Goal: Task Accomplishment & Management: Complete application form

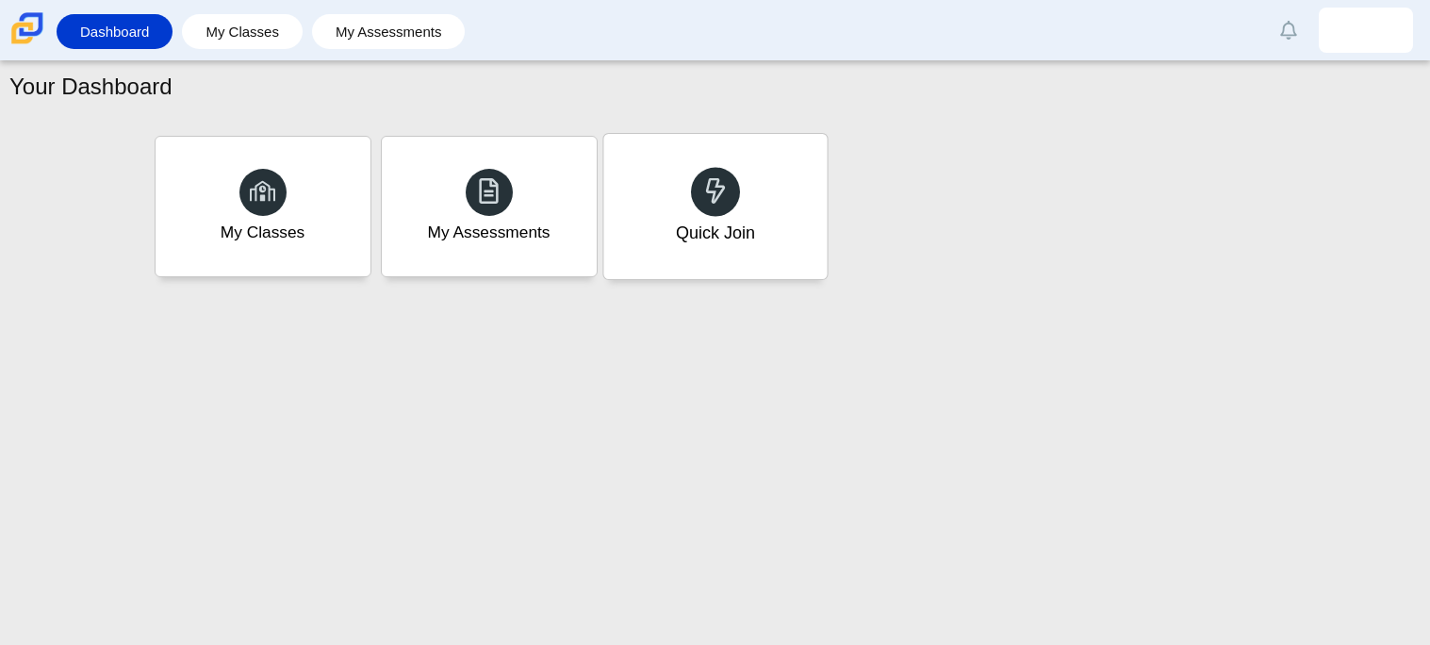
click at [674, 198] on div "Quick Join" at bounding box center [714, 206] width 223 height 145
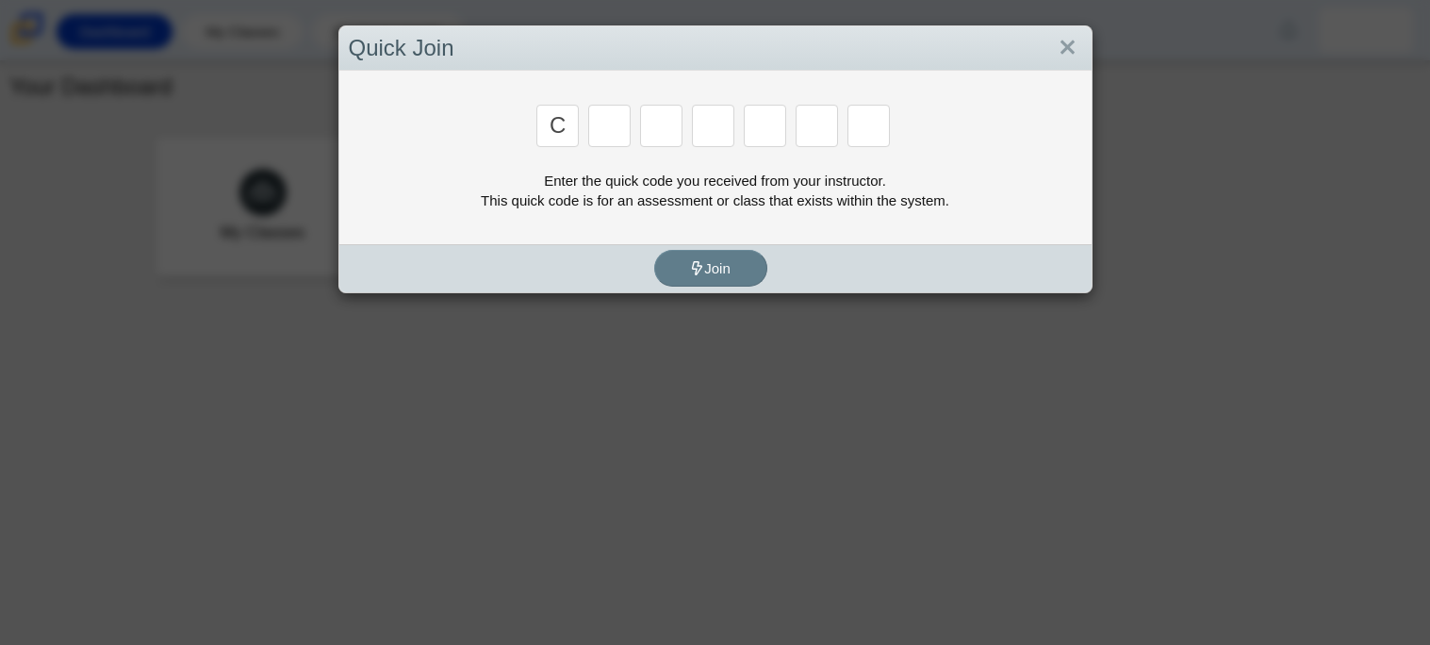
type input "c"
type input "x"
type input "d"
type input "c"
type input "s"
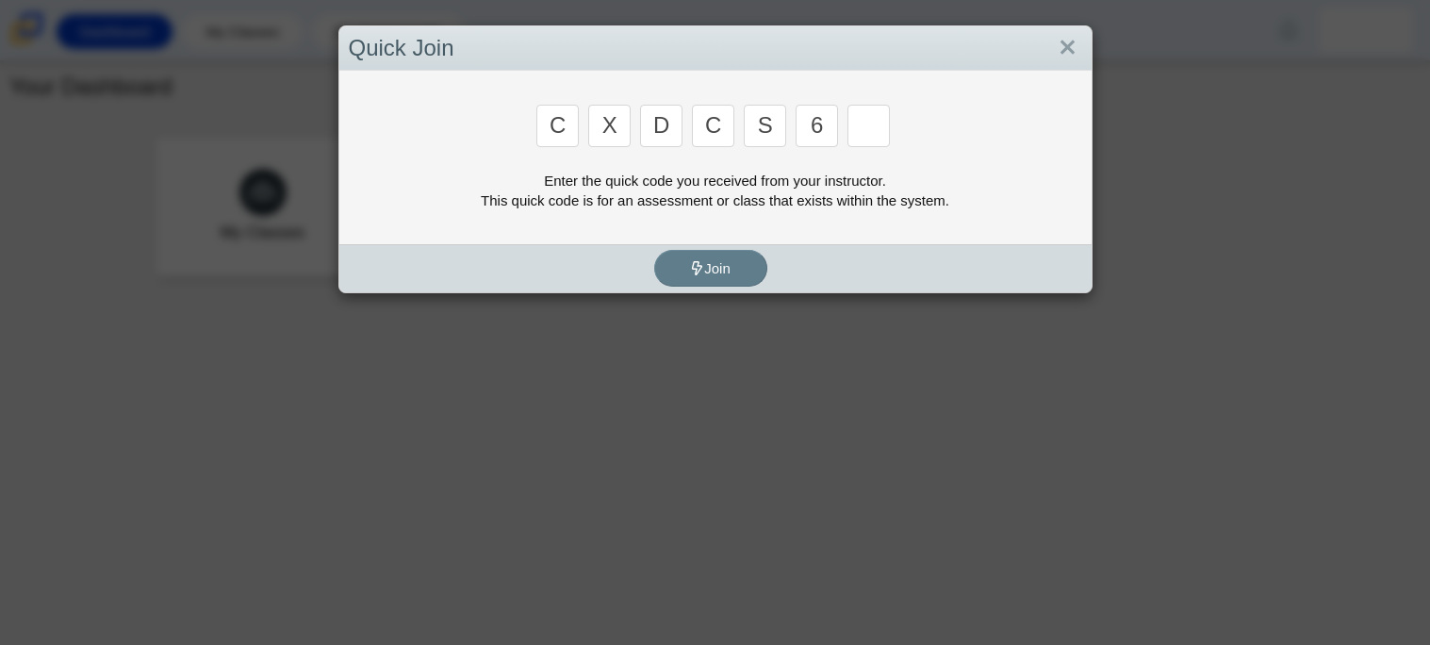
type input "6"
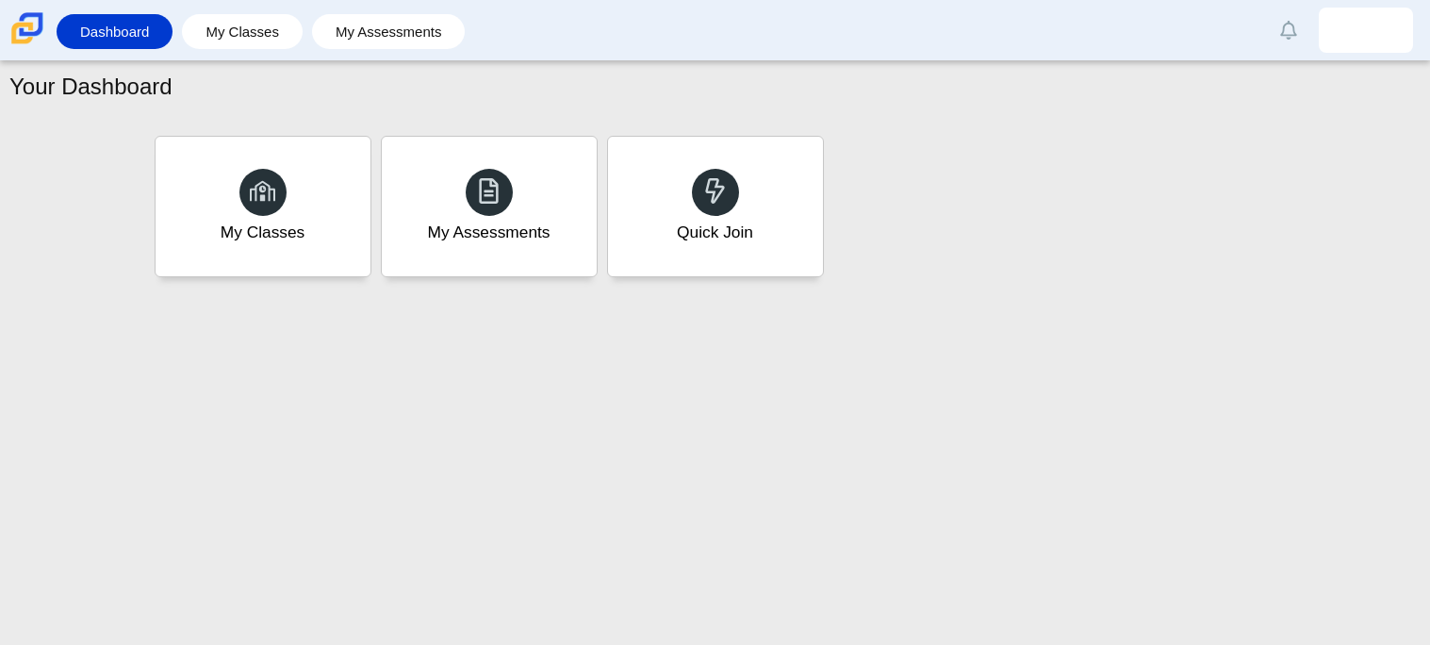
type input "s"
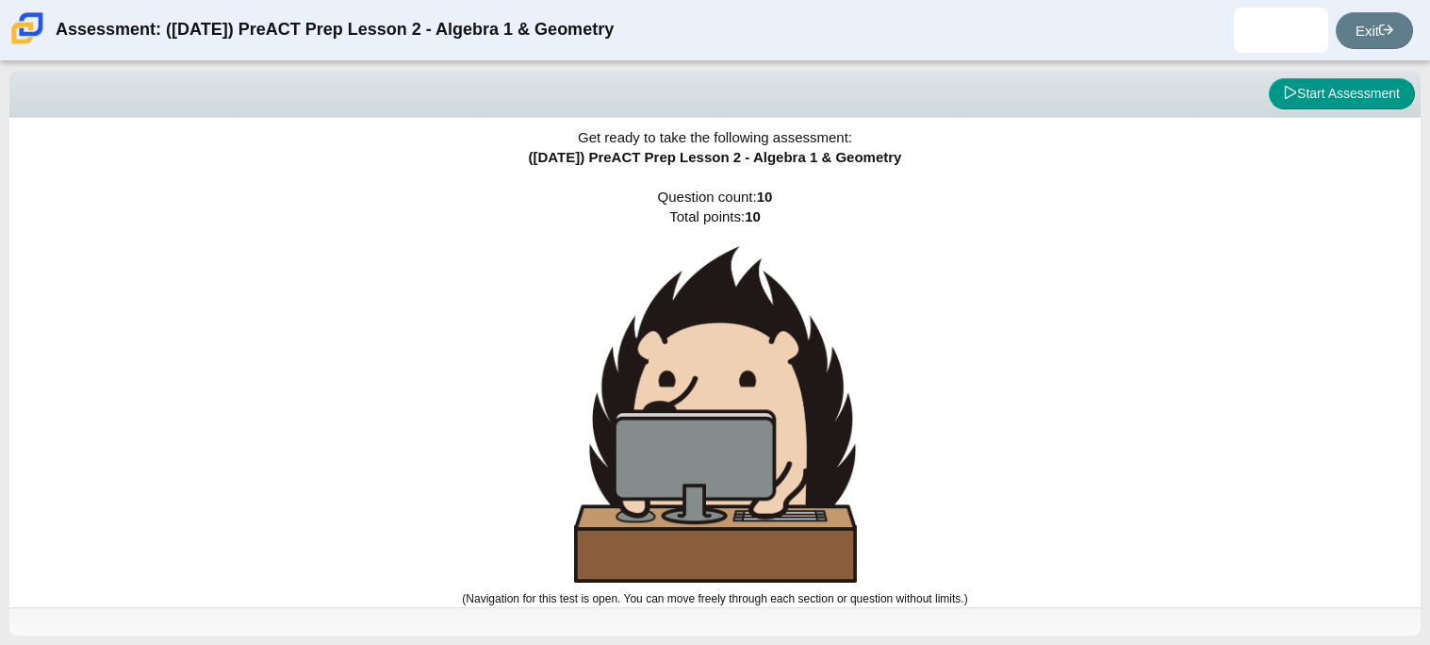
scroll to position [8, 0]
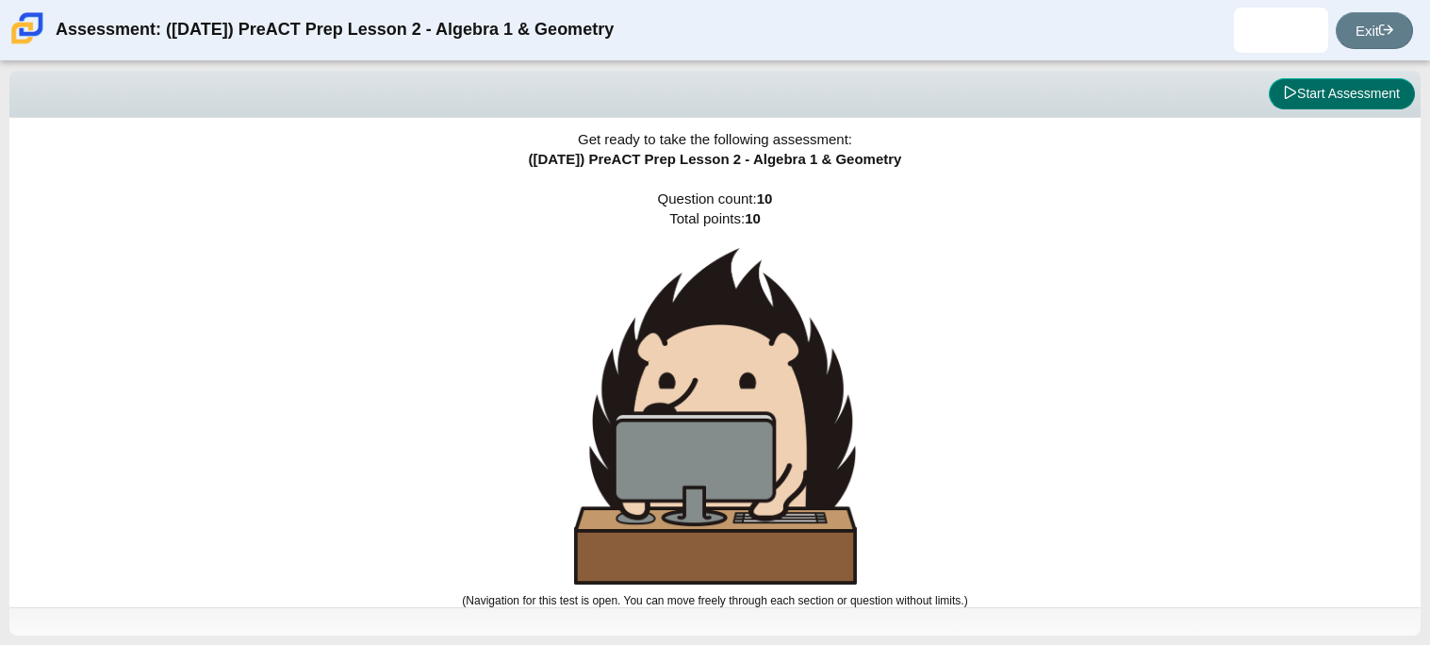
click at [1349, 101] on button "Start Assessment" at bounding box center [1341, 94] width 146 height 32
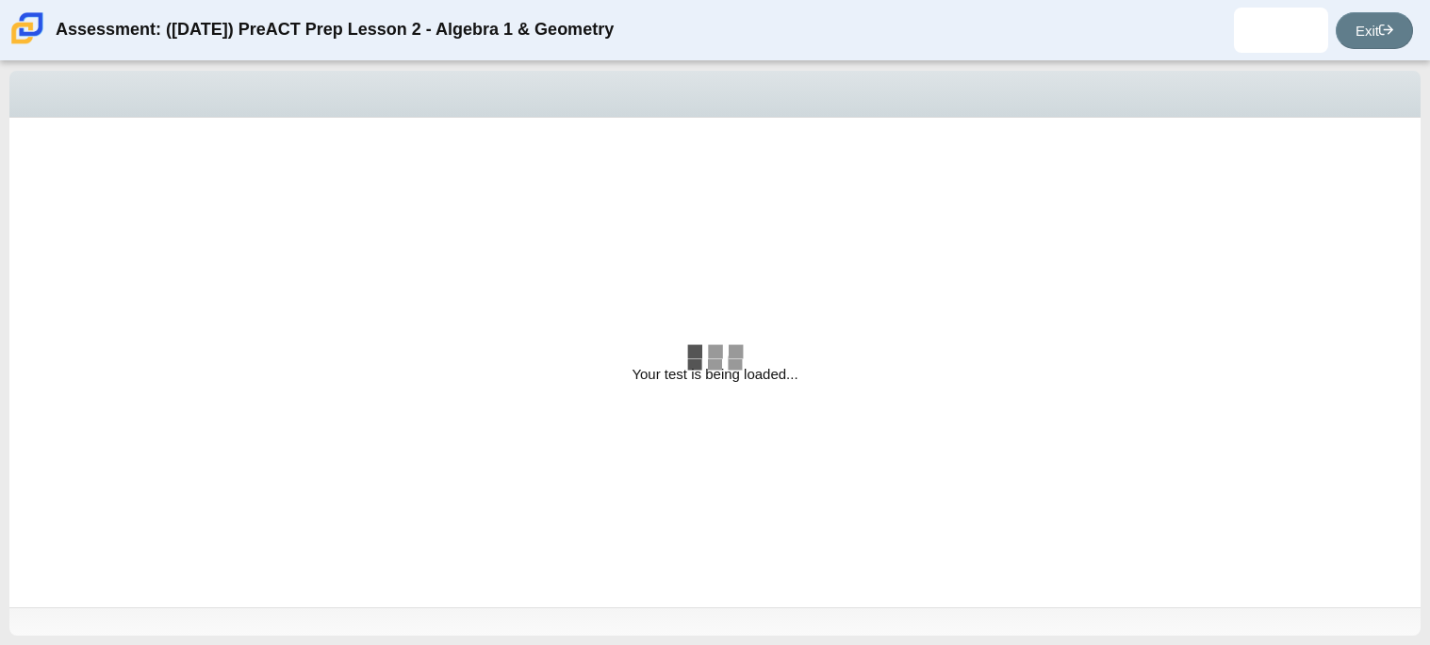
select select "bbf5d072-3e0b-44c4-9a12-6e7c9033f65b"
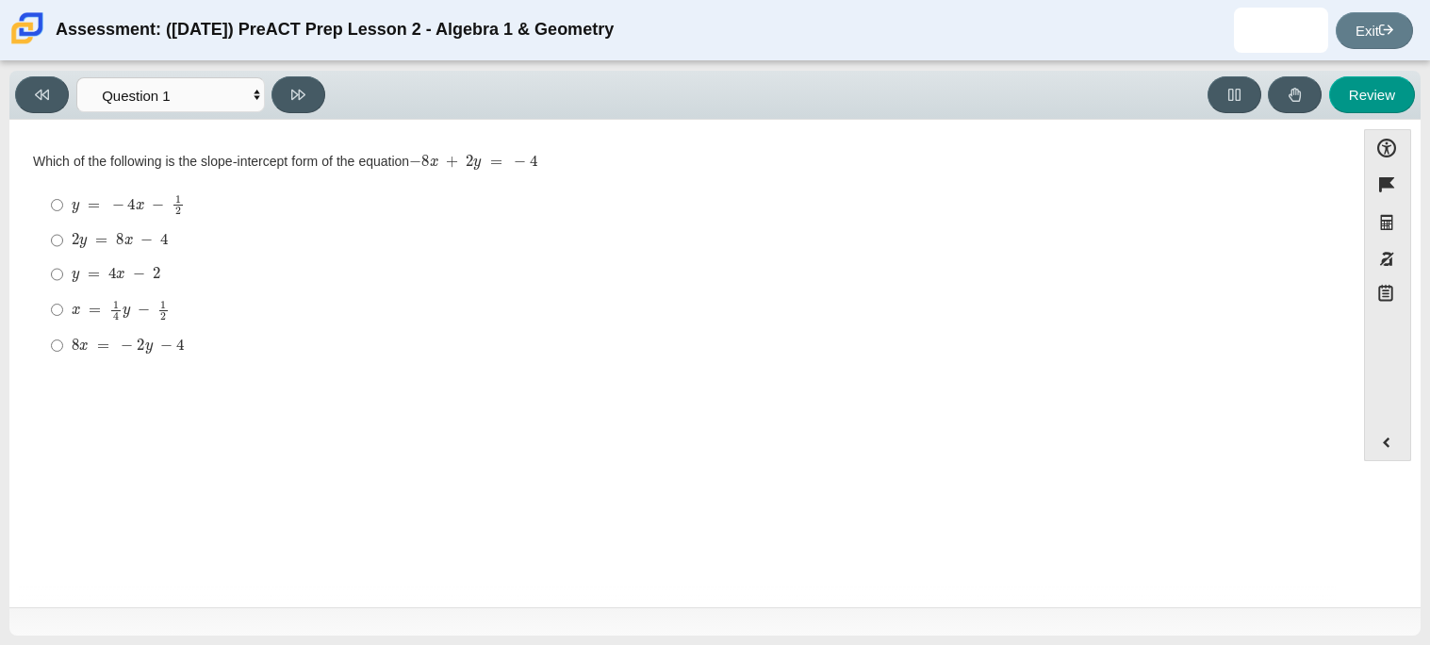
click at [5, 380] on div "Viewing Question 1 of 10 in Pacing Mode Questions Question 1 Question 2 Questio…" at bounding box center [715, 352] width 1430 height 583
click at [111, 278] on mjx-c "Assessment items" at bounding box center [112, 273] width 8 height 10
click at [63, 280] on input "y = 4 x − 2 y = 4 x − 2" at bounding box center [57, 274] width 12 height 34
radio input "true"
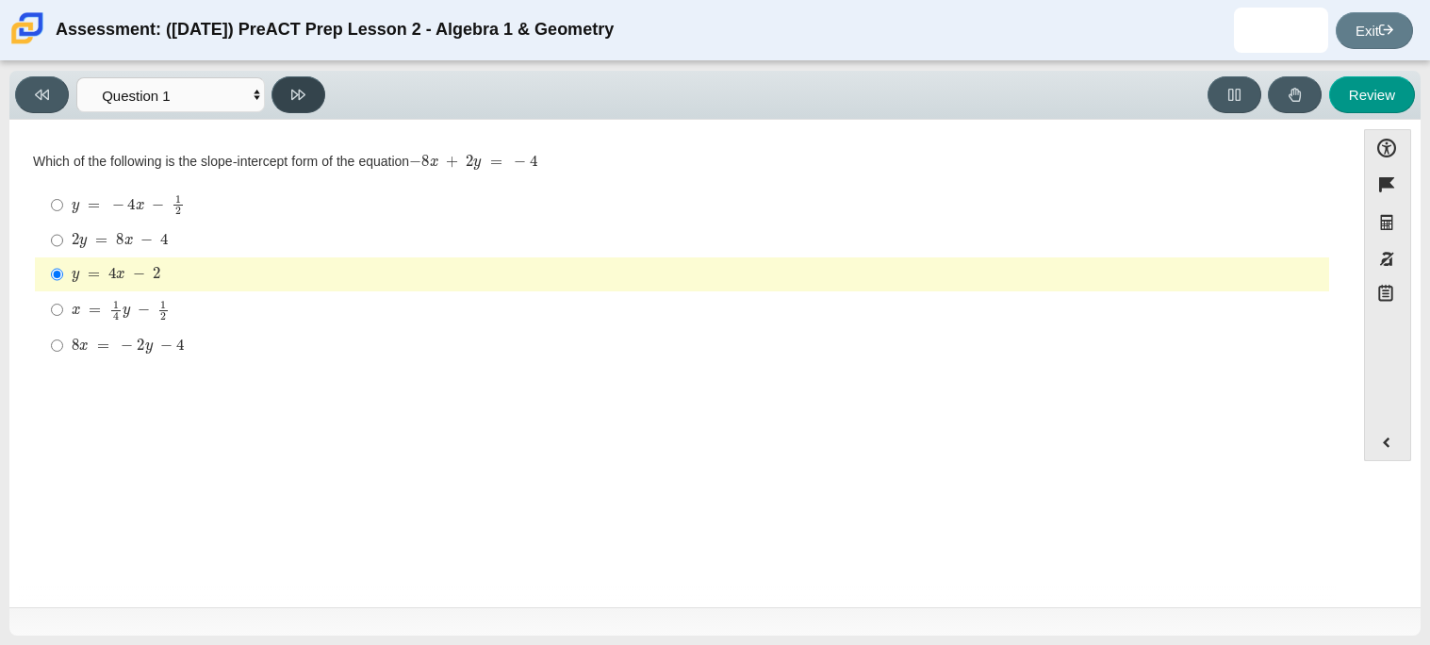
click at [306, 96] on button at bounding box center [298, 94] width 54 height 37
select select "ed62e223-81bd-4cbf-ab48-ab975844bd1f"
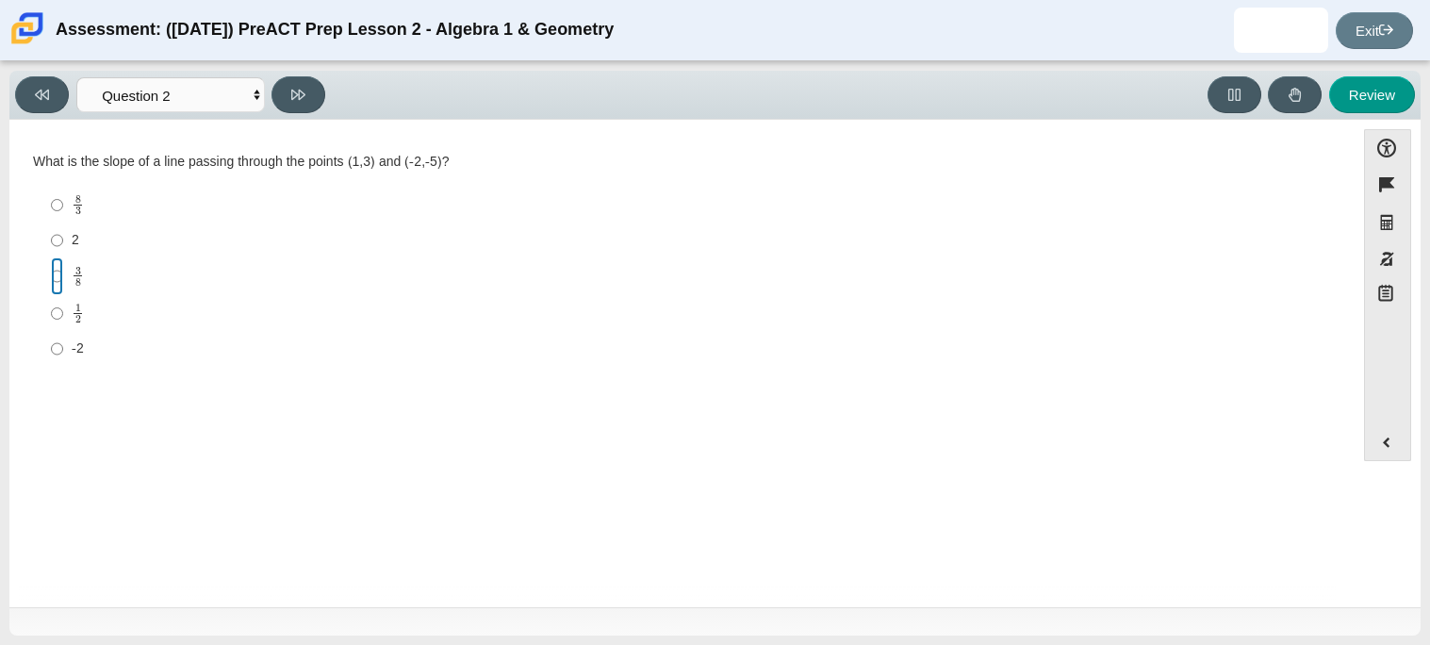
click at [60, 274] on input "3 8 3 eighths" at bounding box center [57, 275] width 12 height 37
radio input "true"
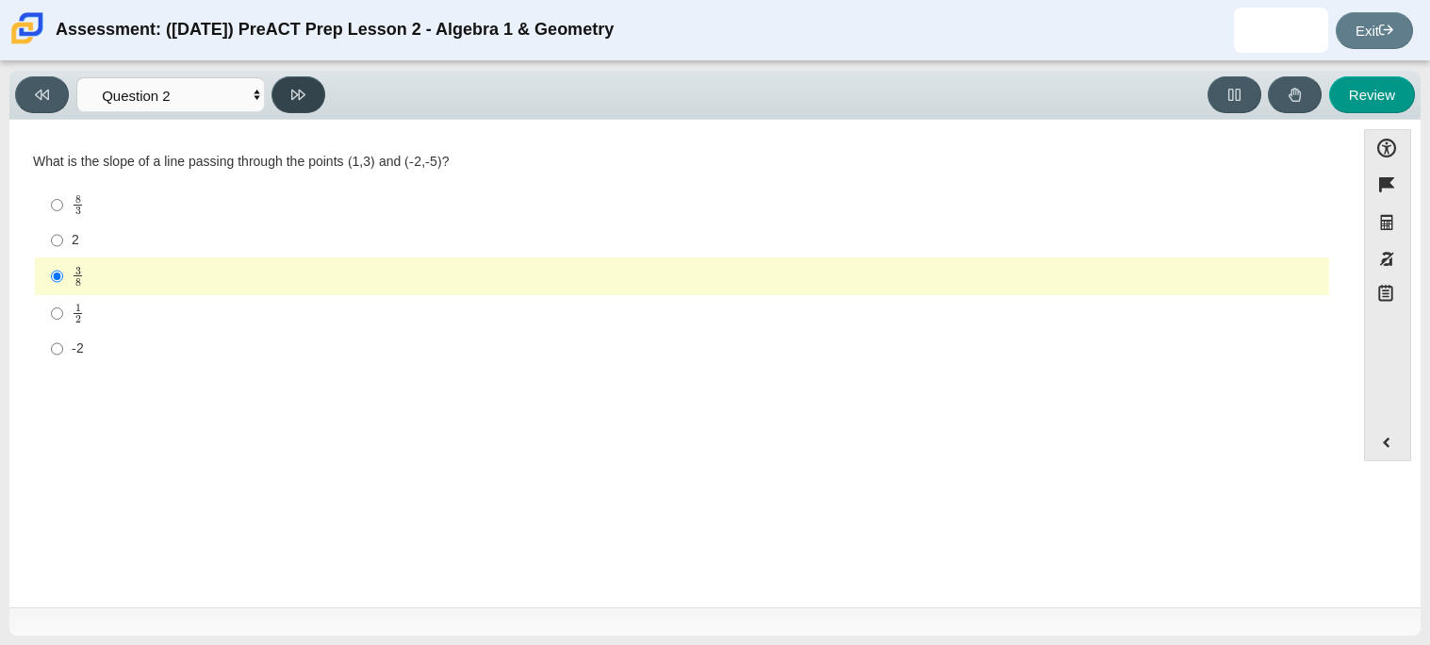
click at [286, 105] on button at bounding box center [298, 94] width 54 height 37
select select "97f4f5fa-a52e-4fed-af51-565bfcdf47cb"
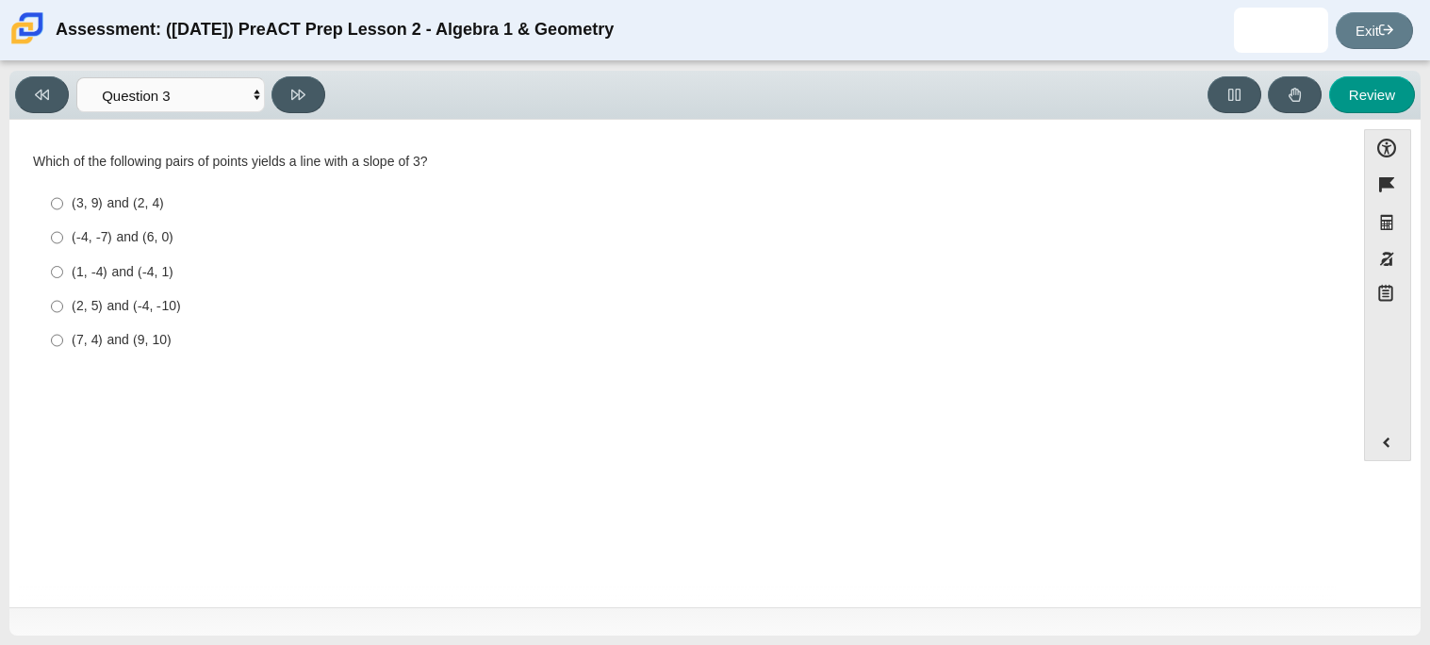
click at [141, 276] on div "(1, -4) and (-4, 1)" at bounding box center [697, 272] width 1250 height 19
click at [63, 276] on input "(1, -4) and (-4, 1) (1, -4) and (-4, 1)" at bounding box center [57, 271] width 12 height 34
radio input "true"
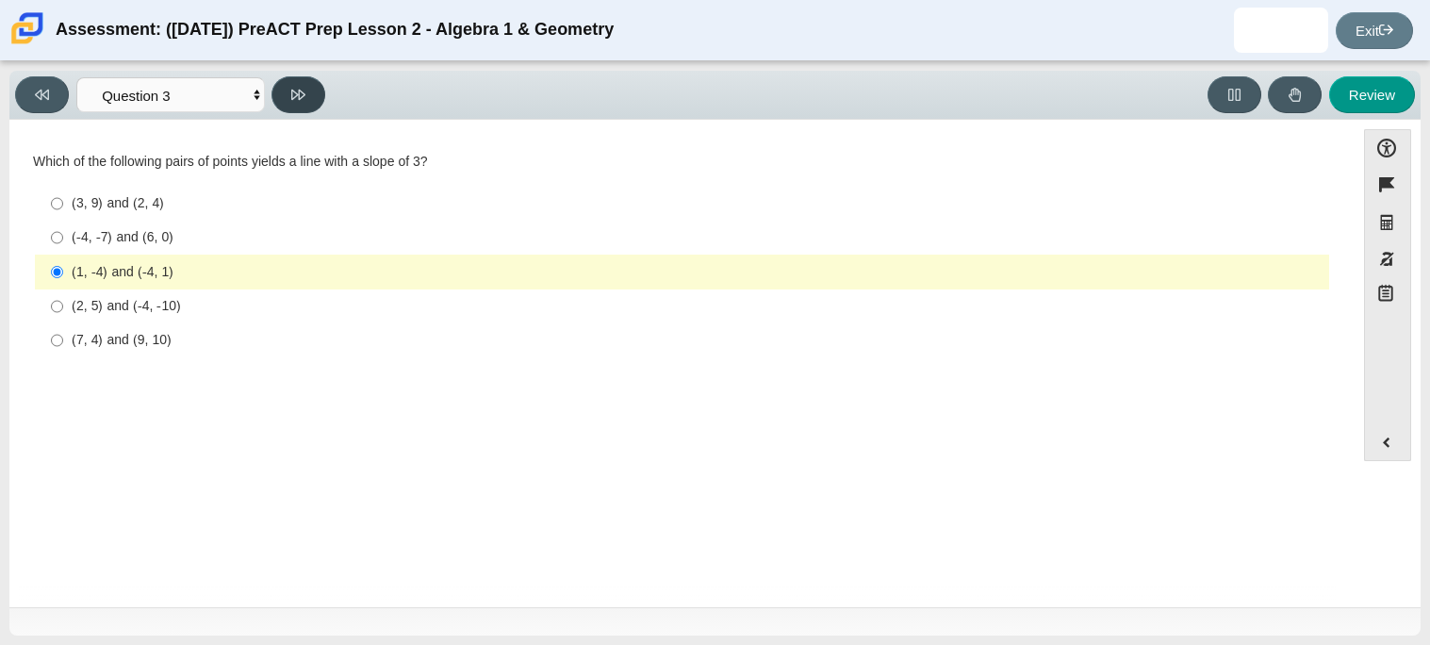
click at [318, 90] on button at bounding box center [298, 94] width 54 height 37
select select "89427bb7-e313-4f00-988f-8b8255897029"
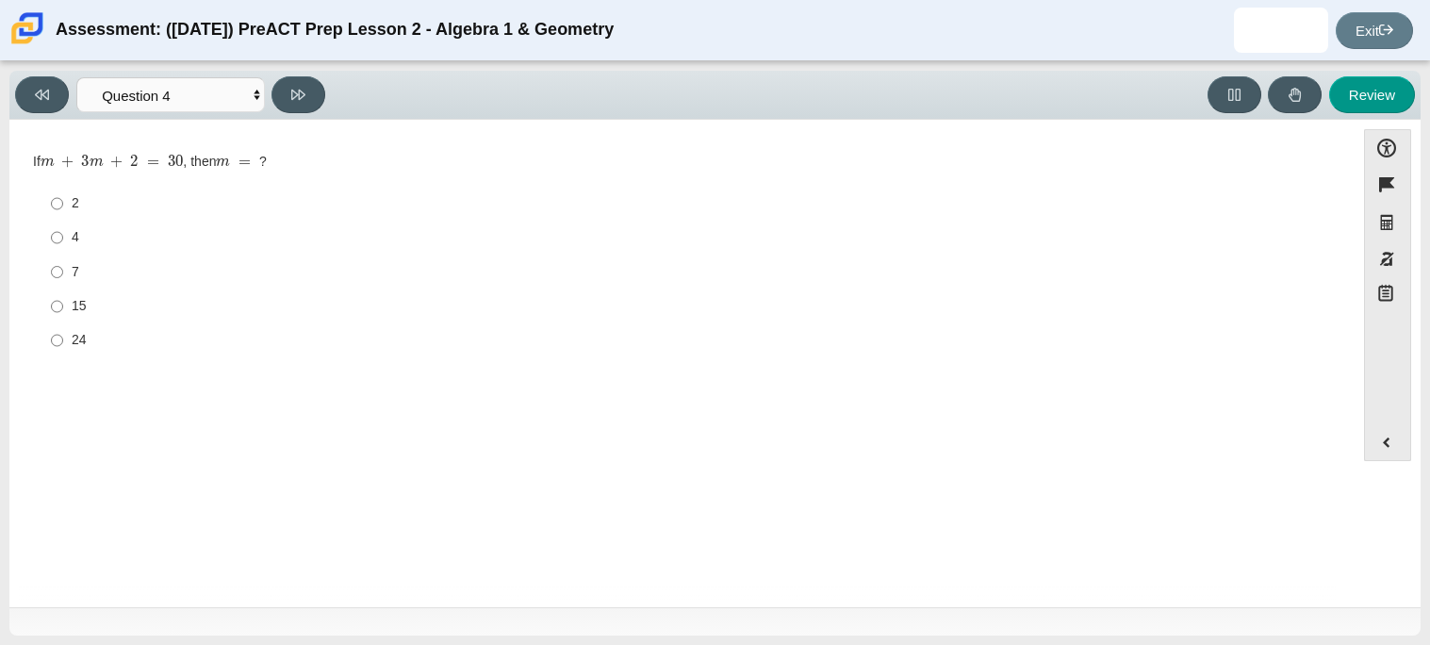
click at [95, 228] on div "4" at bounding box center [697, 237] width 1250 height 19
click at [63, 228] on input "4 4" at bounding box center [57, 238] width 12 height 34
radio input "true"
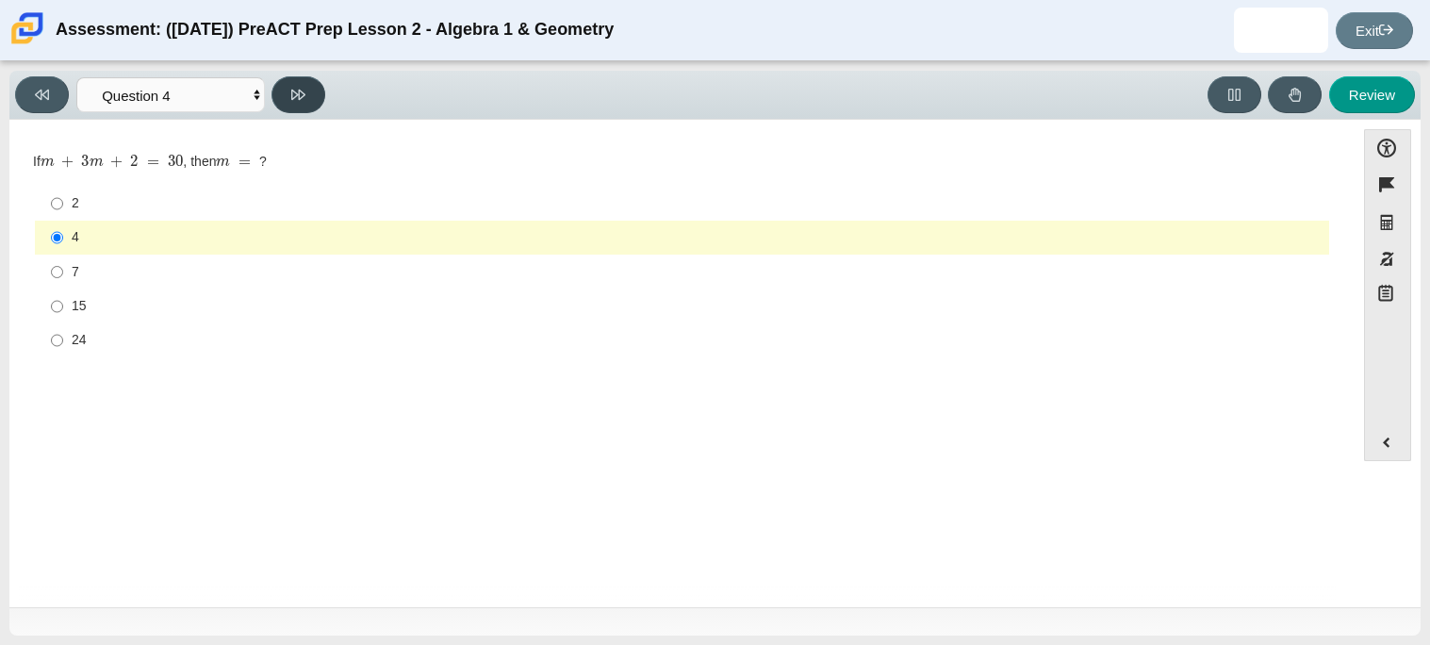
click at [308, 94] on button at bounding box center [298, 94] width 54 height 37
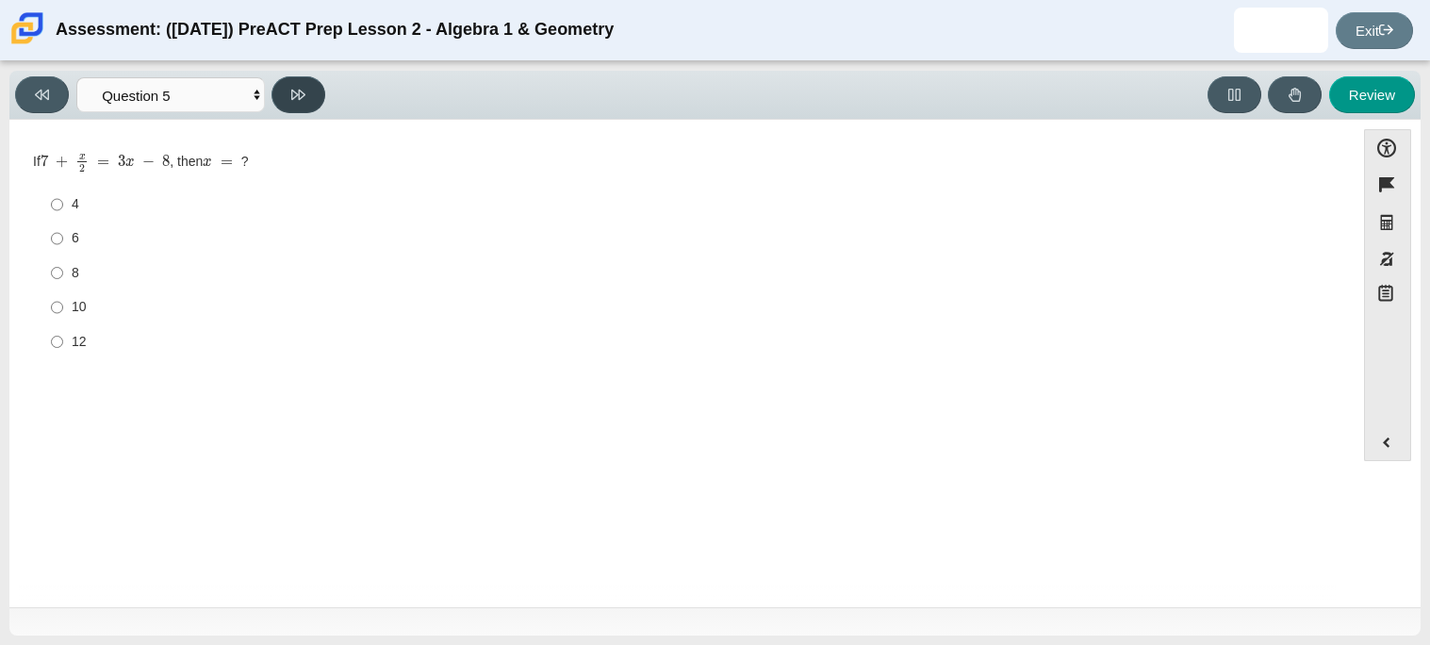
click at [308, 94] on button at bounding box center [298, 94] width 54 height 37
select select "210571de-36a6-4d8e-a361-ceff8ef801dc"
click at [80, 243] on mjx-c "Assessment items" at bounding box center [83, 245] width 6 height 8
click at [63, 243] on input "- 1 3 -1 third" at bounding box center [57, 239] width 12 height 37
radio input "true"
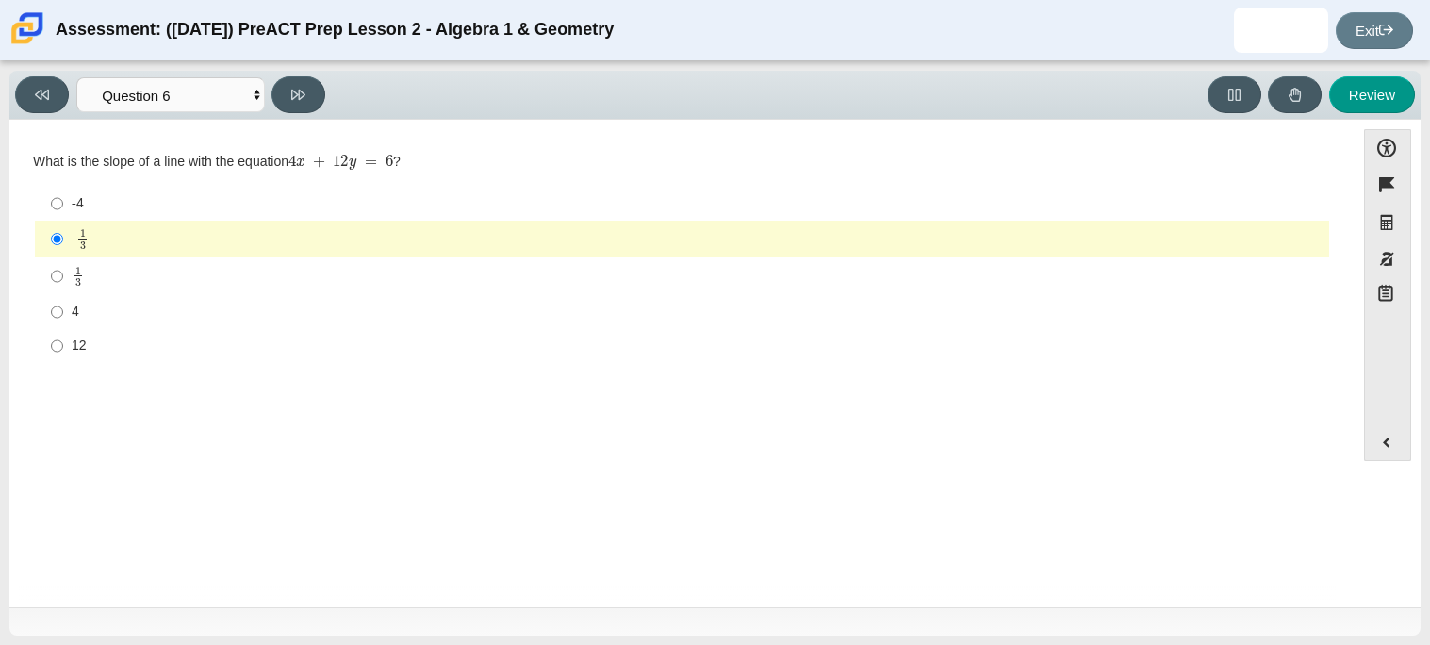
click at [87, 262] on label "1 3 1 third" at bounding box center [683, 275] width 1291 height 37
click at [63, 262] on input "1 3 1 third" at bounding box center [57, 275] width 12 height 37
radio input "true"
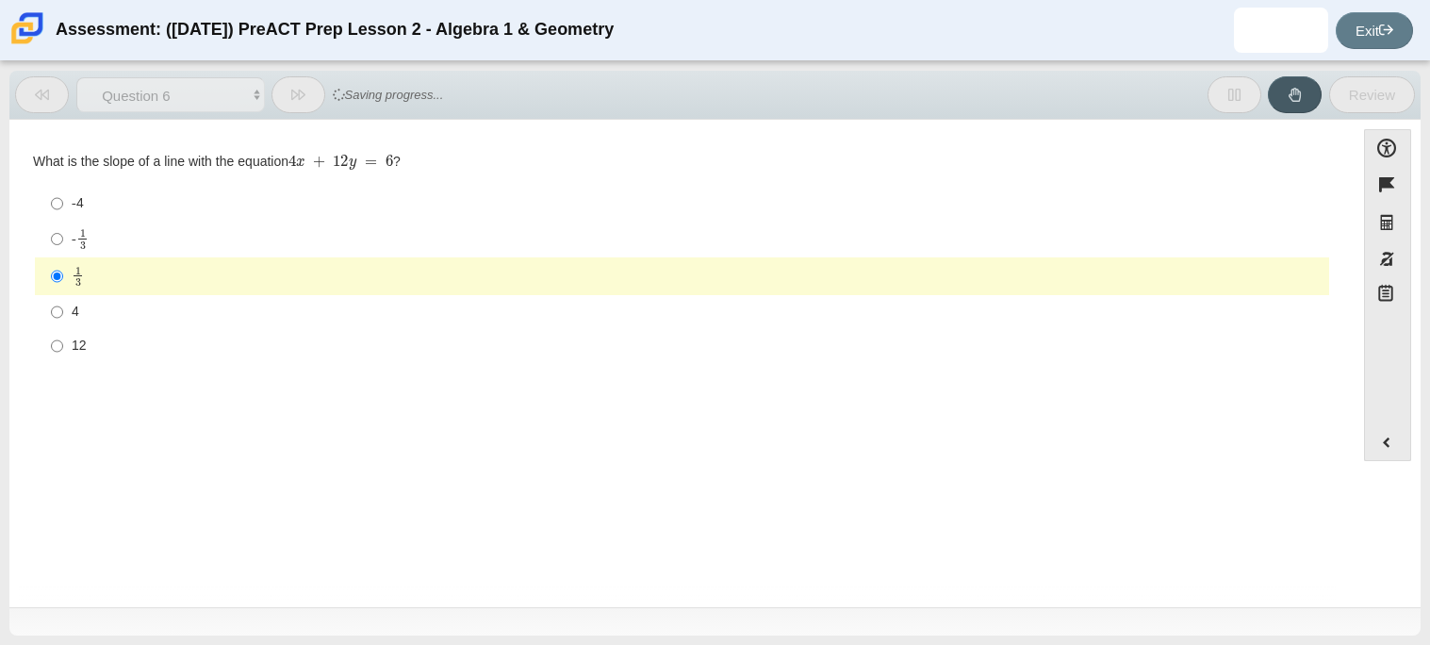
click at [88, 252] on label "- 1 3 -1 third" at bounding box center [683, 239] width 1291 height 37
click at [63, 252] on input "- 1 3 -1 third" at bounding box center [57, 239] width 12 height 37
radio input "true"
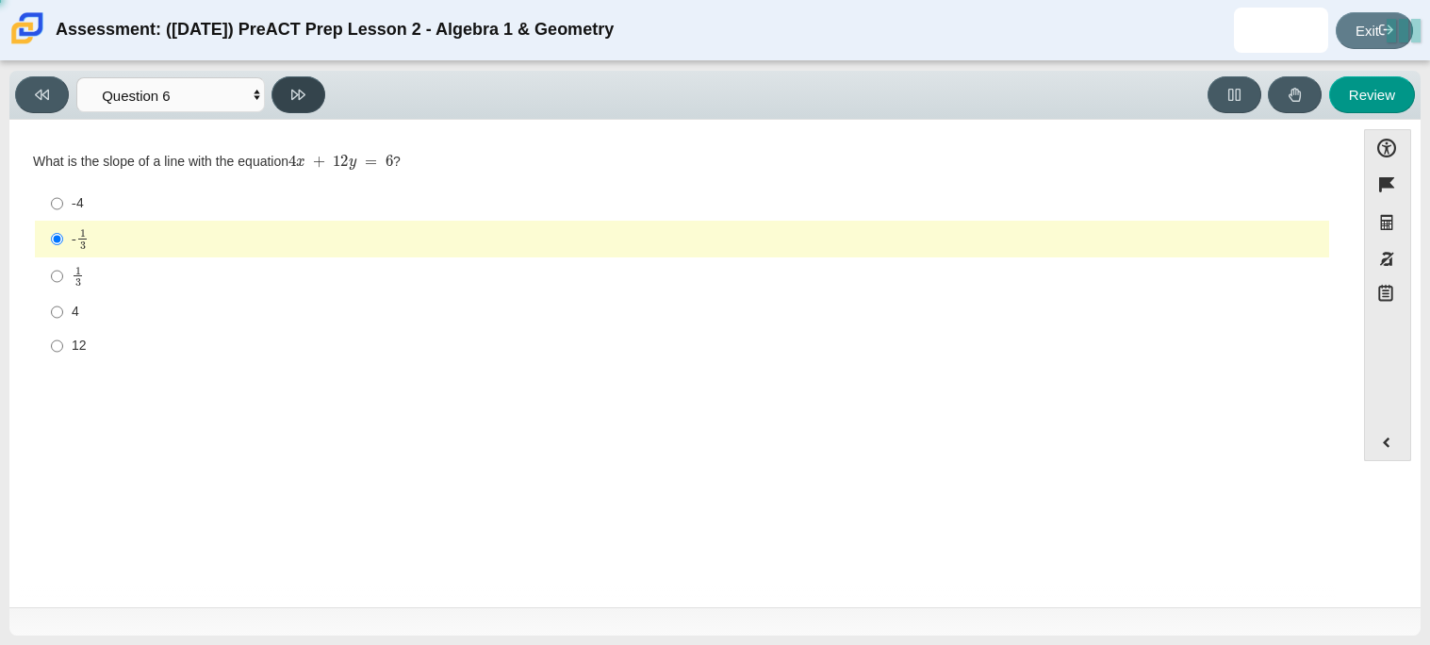
click at [309, 88] on button at bounding box center [298, 94] width 54 height 37
select select "ec95ace6-bebc-42b8-9428-40567494d4da"
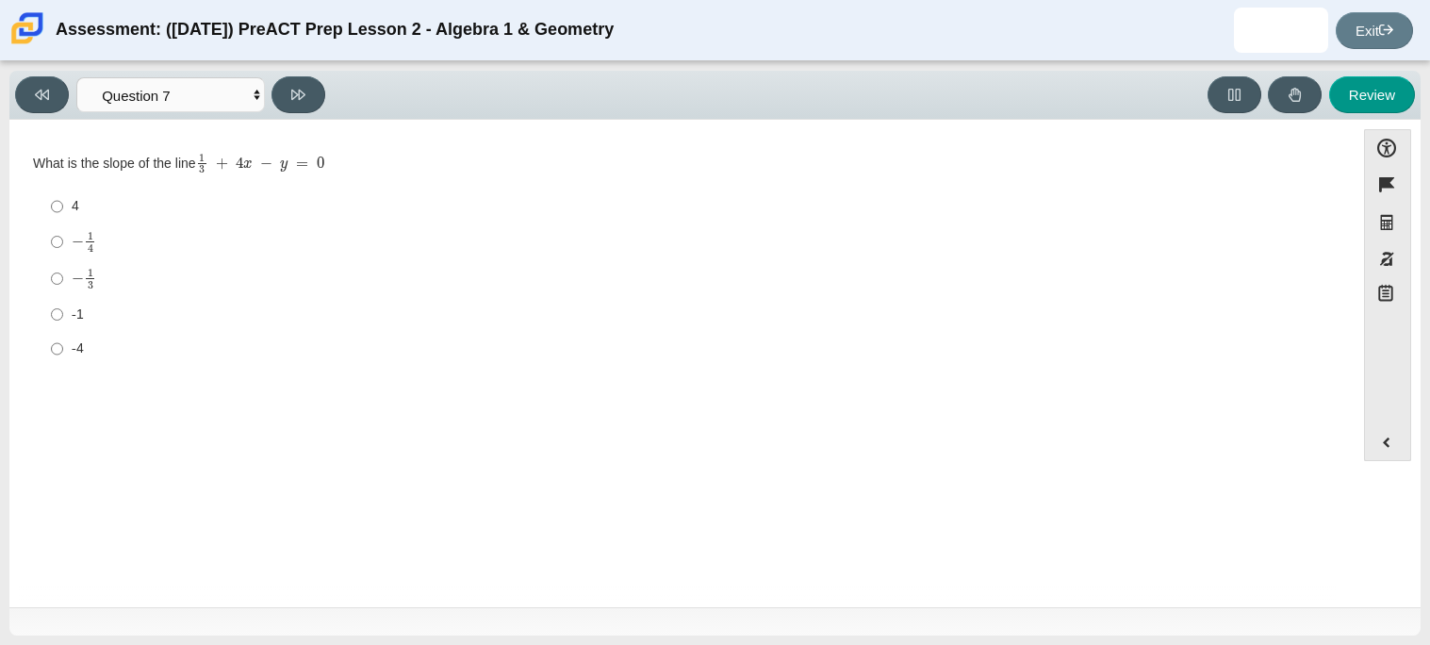
click at [79, 212] on div "4" at bounding box center [697, 206] width 1250 height 19
click at [63, 212] on input "4 4" at bounding box center [57, 206] width 12 height 34
radio input "true"
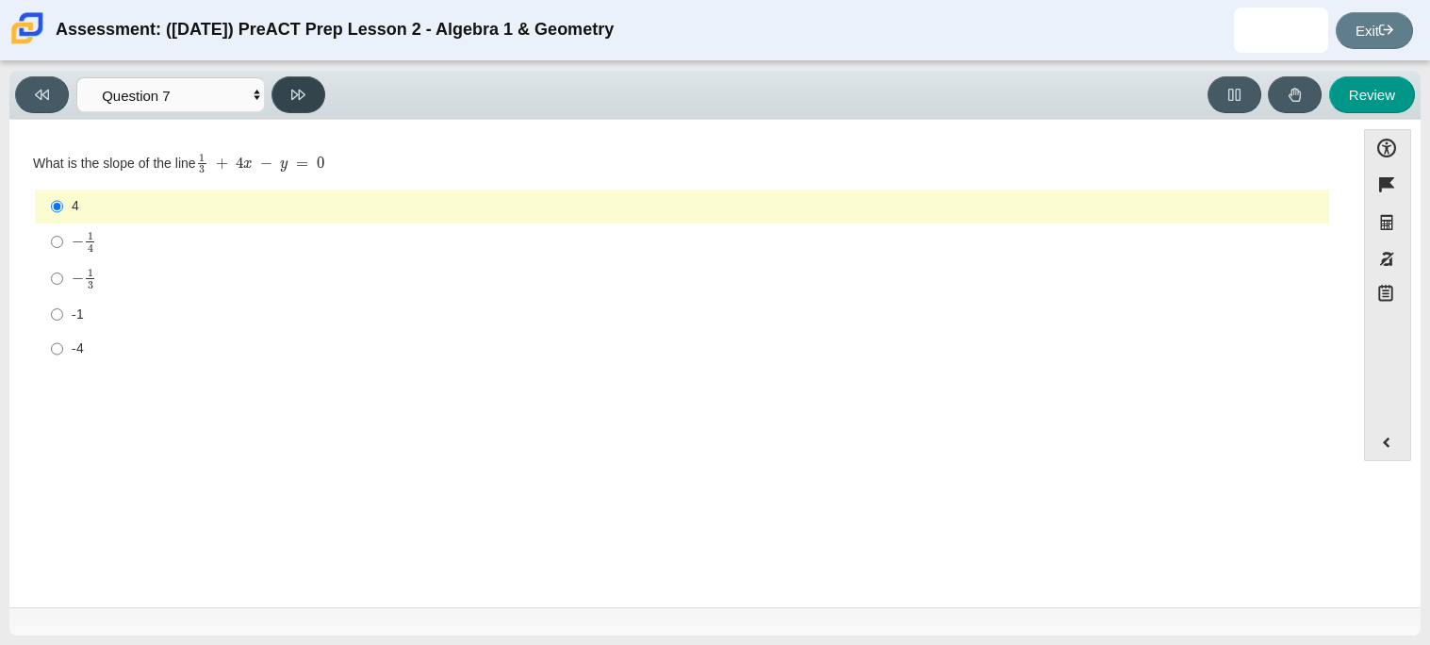
click at [308, 82] on button at bounding box center [298, 94] width 54 height 37
select select "ce81fe10-bf29-4b5e-8bd7-4f47f2fed4d8"
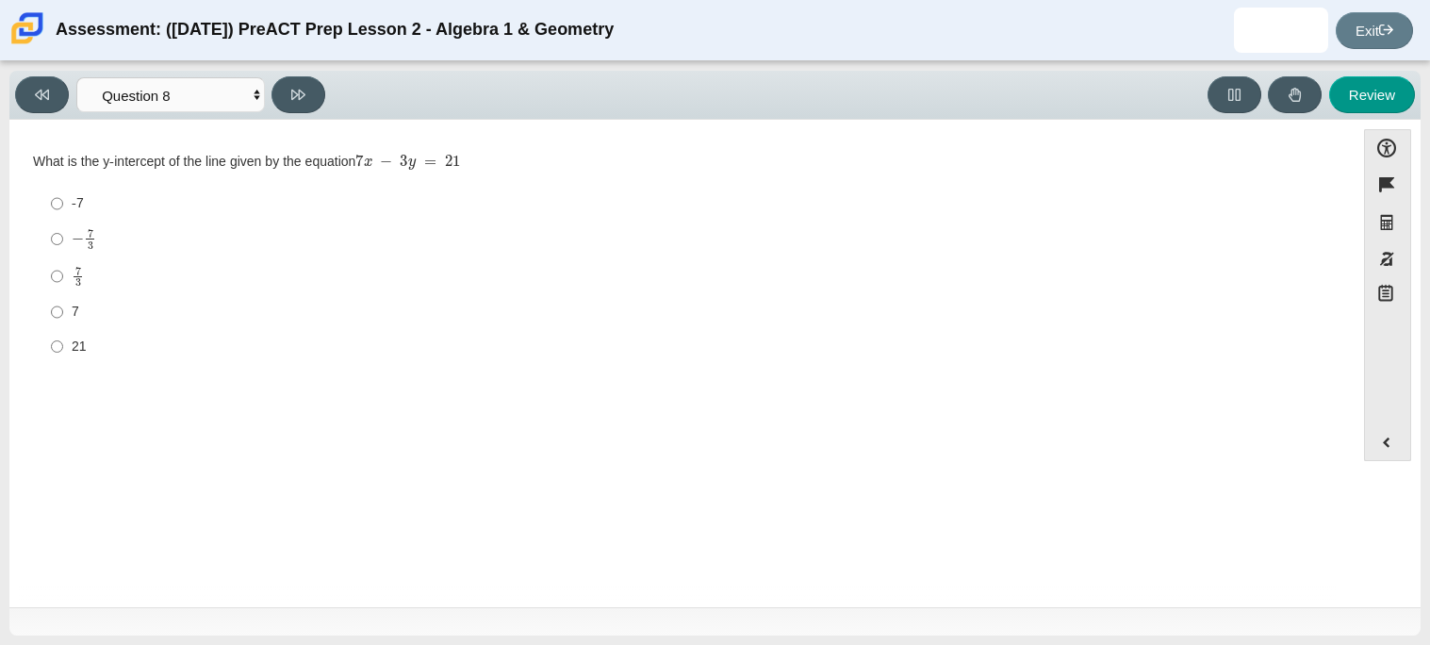
click at [92, 270] on div "7 3" at bounding box center [697, 277] width 1250 height 22
click at [63, 270] on input "7 3 7 thirds" at bounding box center [57, 275] width 12 height 37
radio input "true"
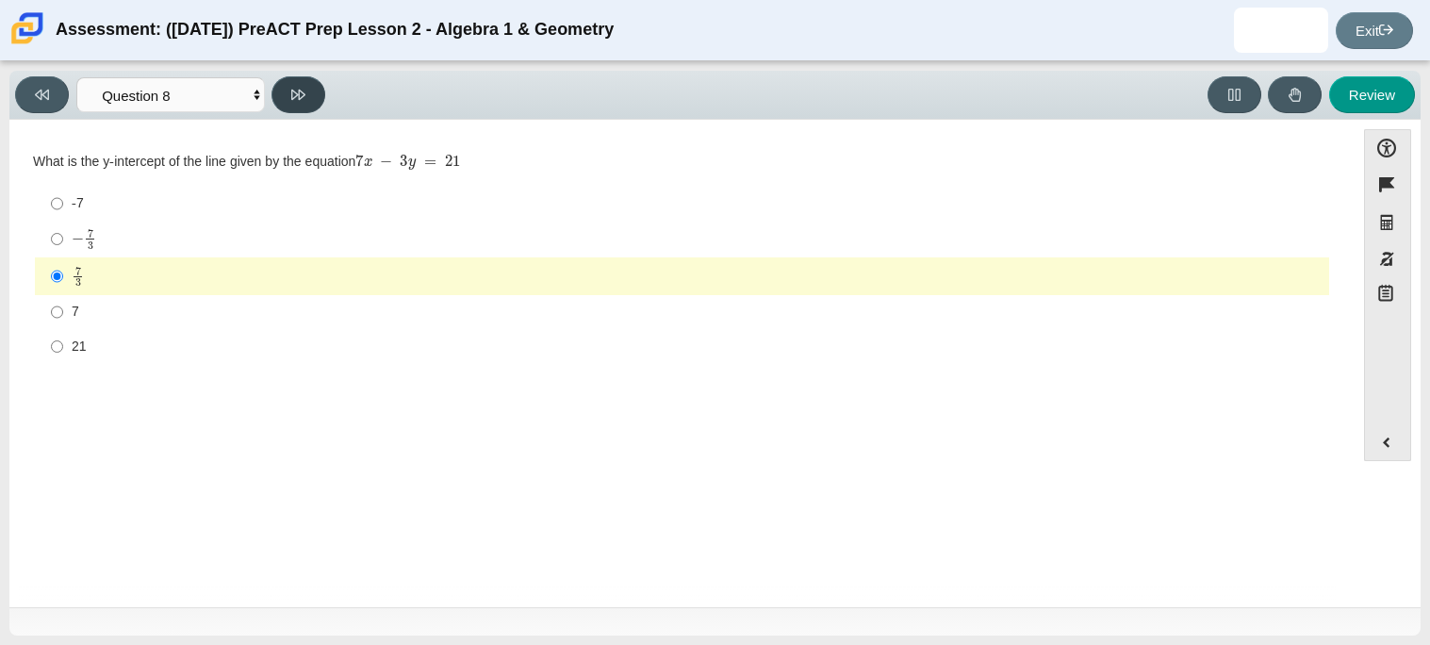
click at [277, 101] on button at bounding box center [298, 94] width 54 height 37
select select "14773eaf-2ca1-47ae-afe7-a624a56f34b3"
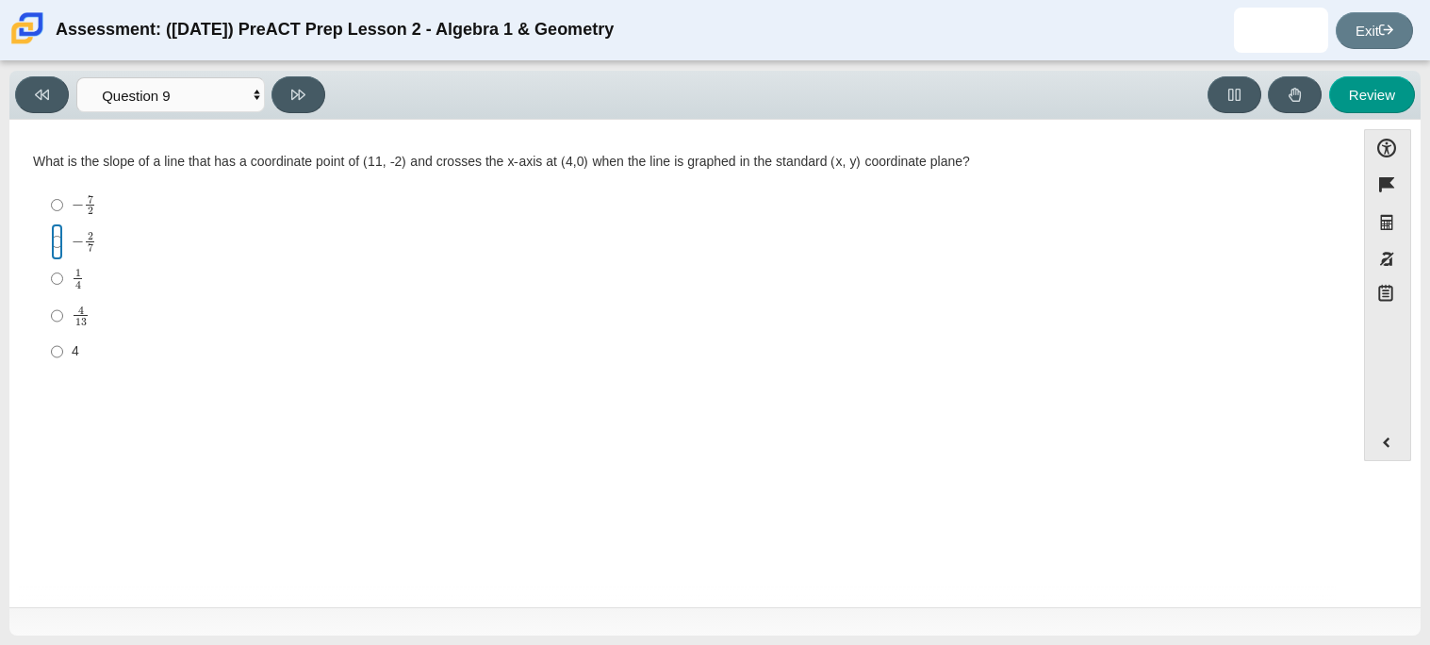
click at [61, 240] on input "− 2 7 negative 2 sevenths" at bounding box center [57, 241] width 12 height 37
radio input "true"
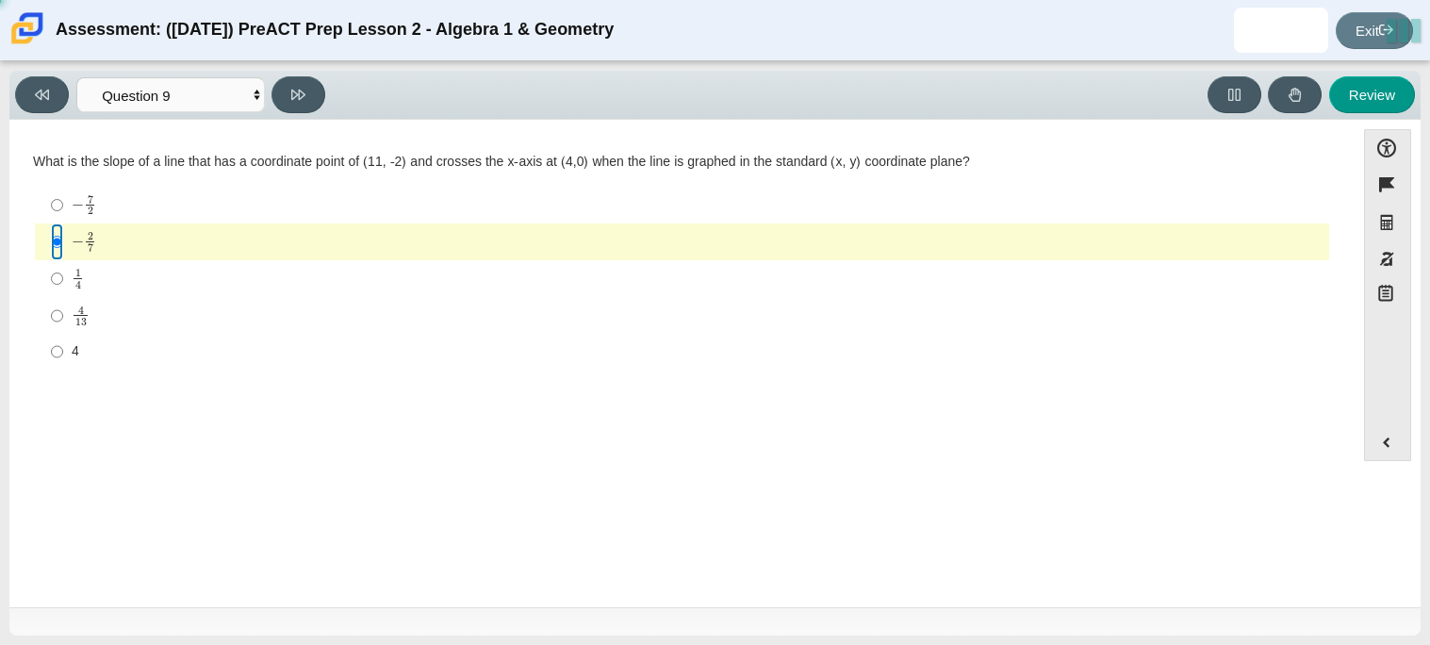
click at [51, 245] on input "− 2 7 negative 2 sevenths" at bounding box center [57, 241] width 12 height 37
click at [289, 94] on button at bounding box center [298, 94] width 54 height 37
select select "96b71634-eacb-4f7e-8aef-411727d9bcba"
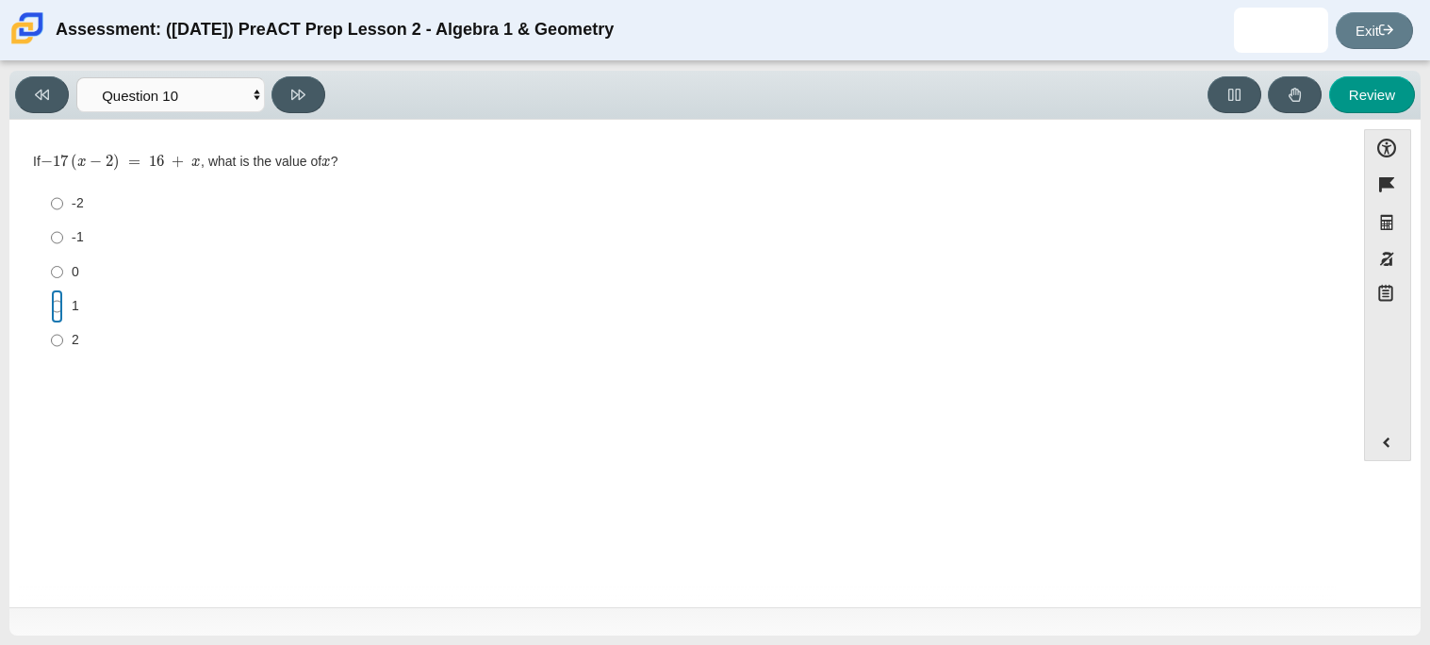
click at [52, 308] on input "1 1" at bounding box center [57, 306] width 12 height 34
radio input "true"
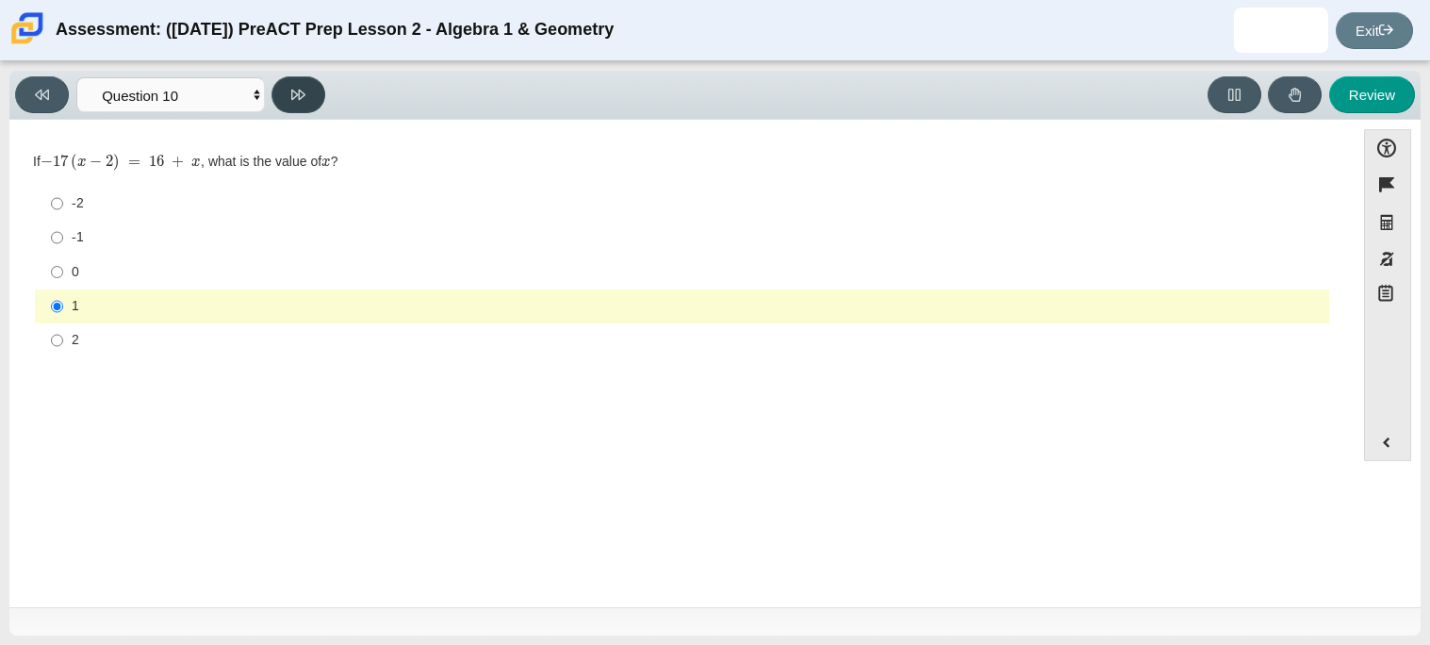
click at [285, 95] on button at bounding box center [298, 94] width 54 height 37
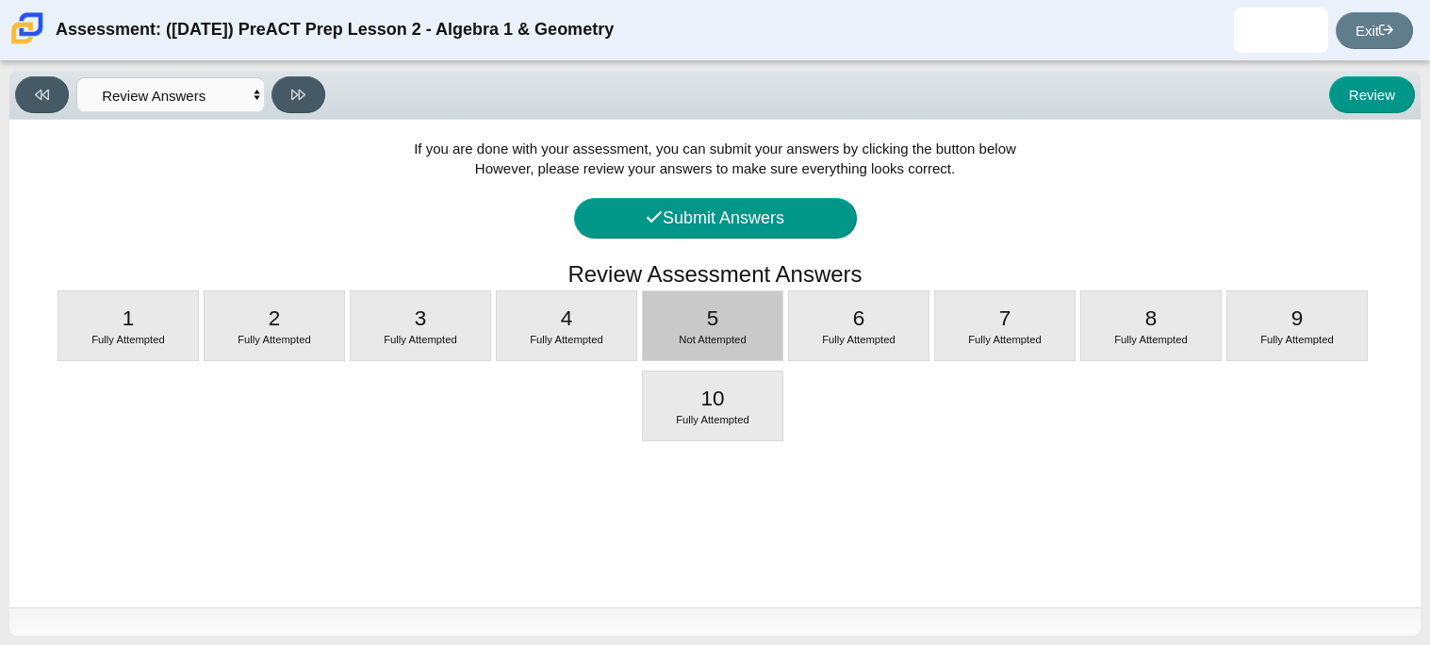
click at [735, 303] on div "5 Not Attempted" at bounding box center [712, 325] width 139 height 69
select select "489dcffd-4e6a-49cf-a9d6-ad1d4a911a4e"
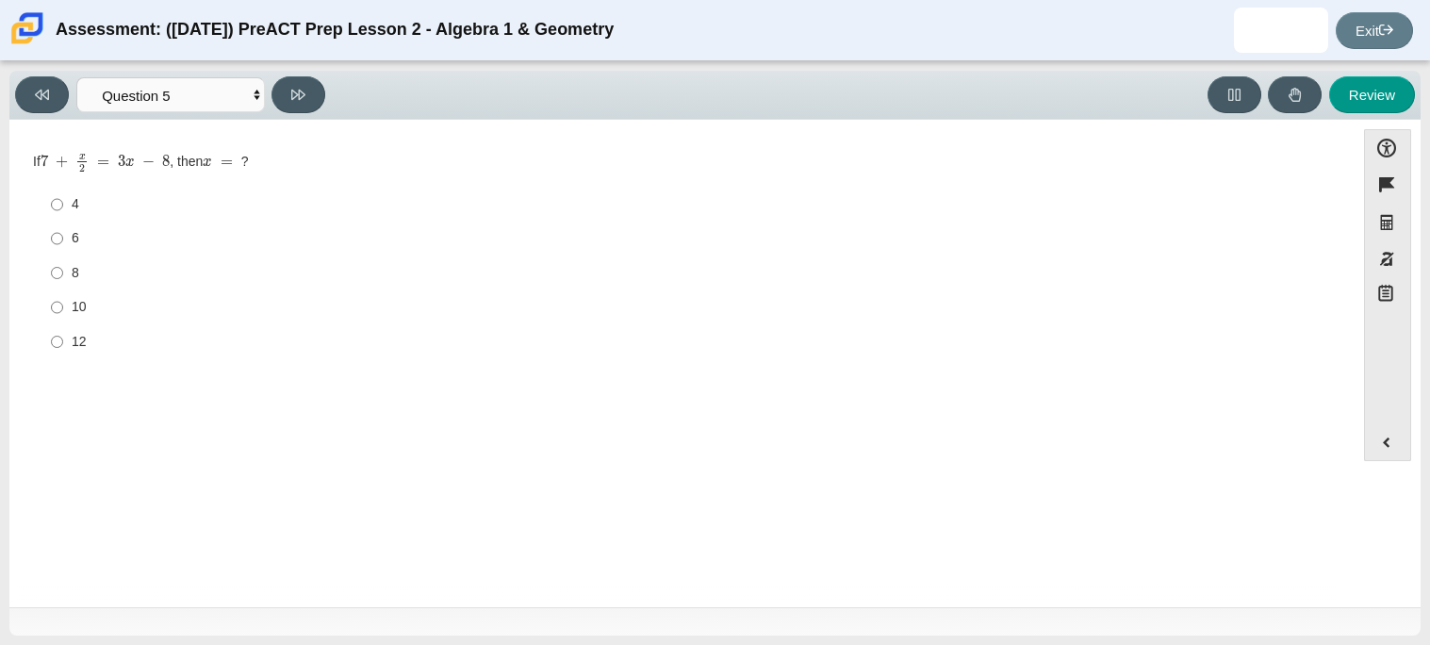
click at [78, 283] on label "8 8" at bounding box center [683, 272] width 1291 height 34
click at [63, 283] on input "8 8" at bounding box center [57, 272] width 12 height 34
radio input "true"
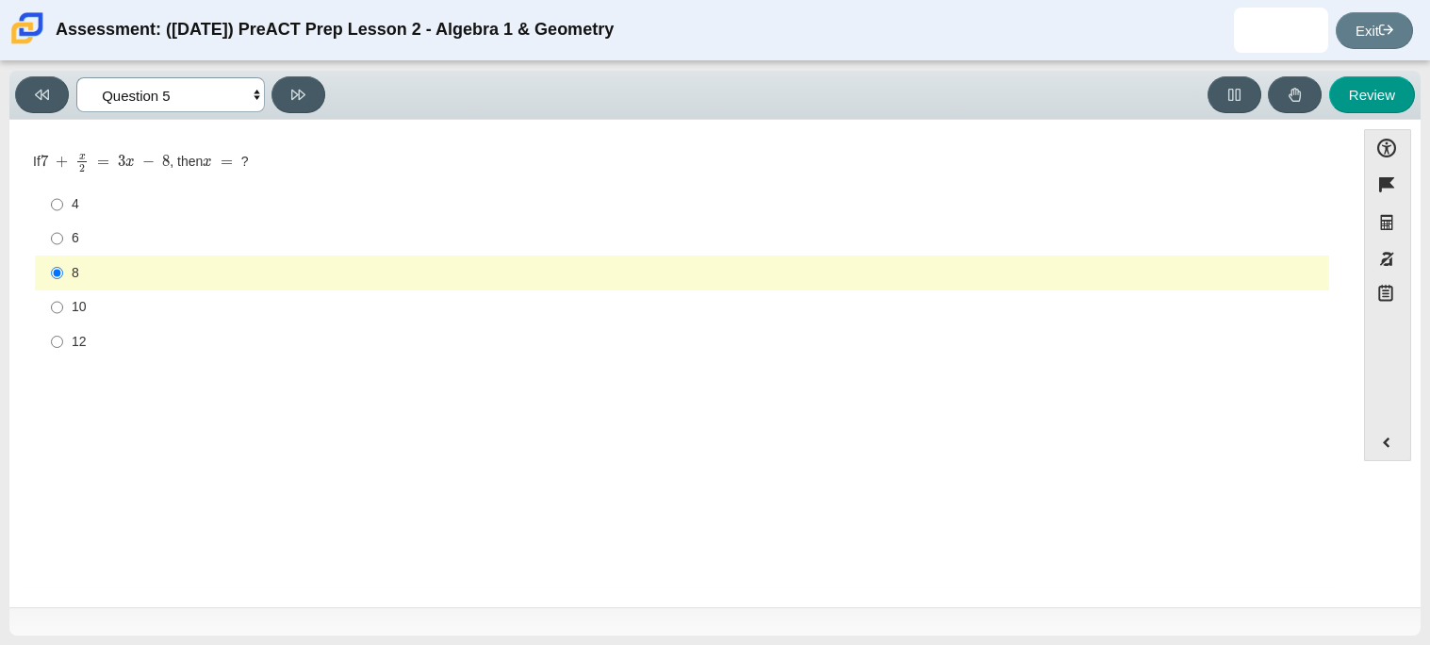
click at [233, 93] on select "Questions Question 1 Question 2 Question 3 Question 4 Question 5 Question 6 Que…" at bounding box center [170, 94] width 188 height 35
click at [76, 77] on select "Questions Question 1 Question 2 Question 3 Question 4 Question 5 Question 6 Que…" at bounding box center [170, 94] width 188 height 35
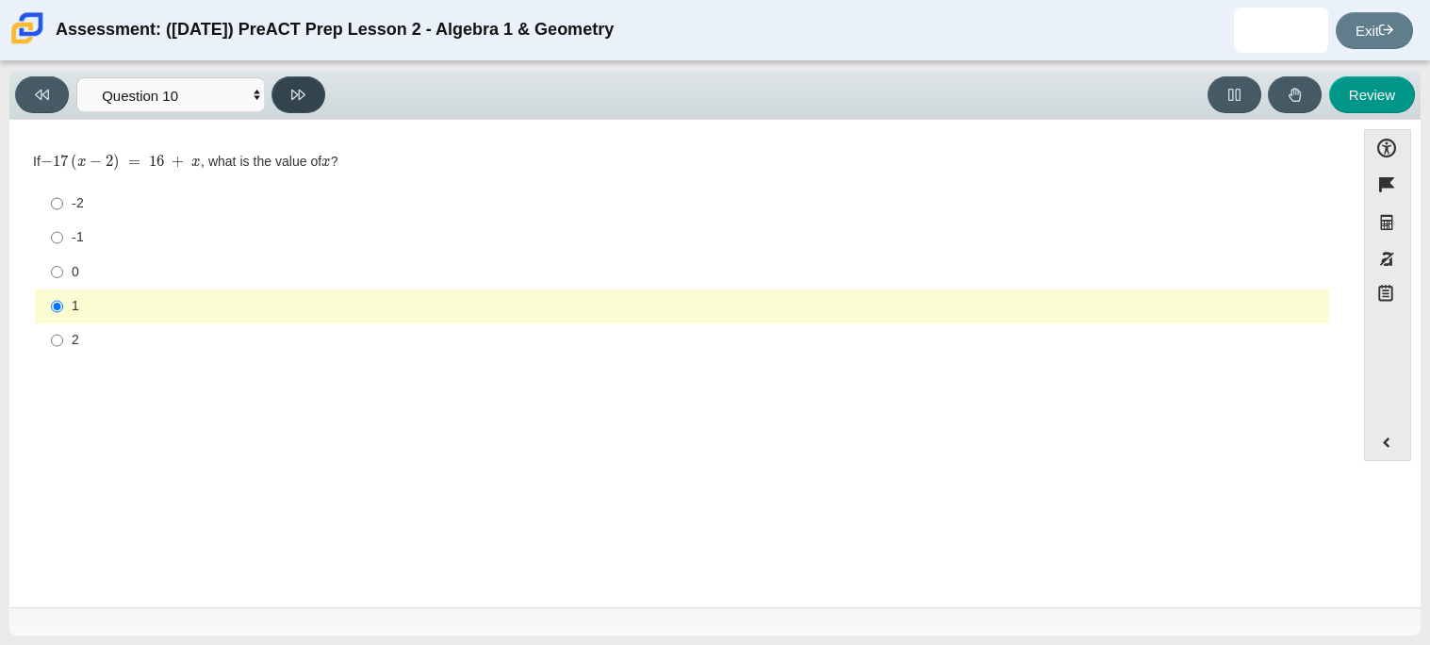
click at [298, 89] on icon at bounding box center [298, 95] width 14 height 14
select select "review"
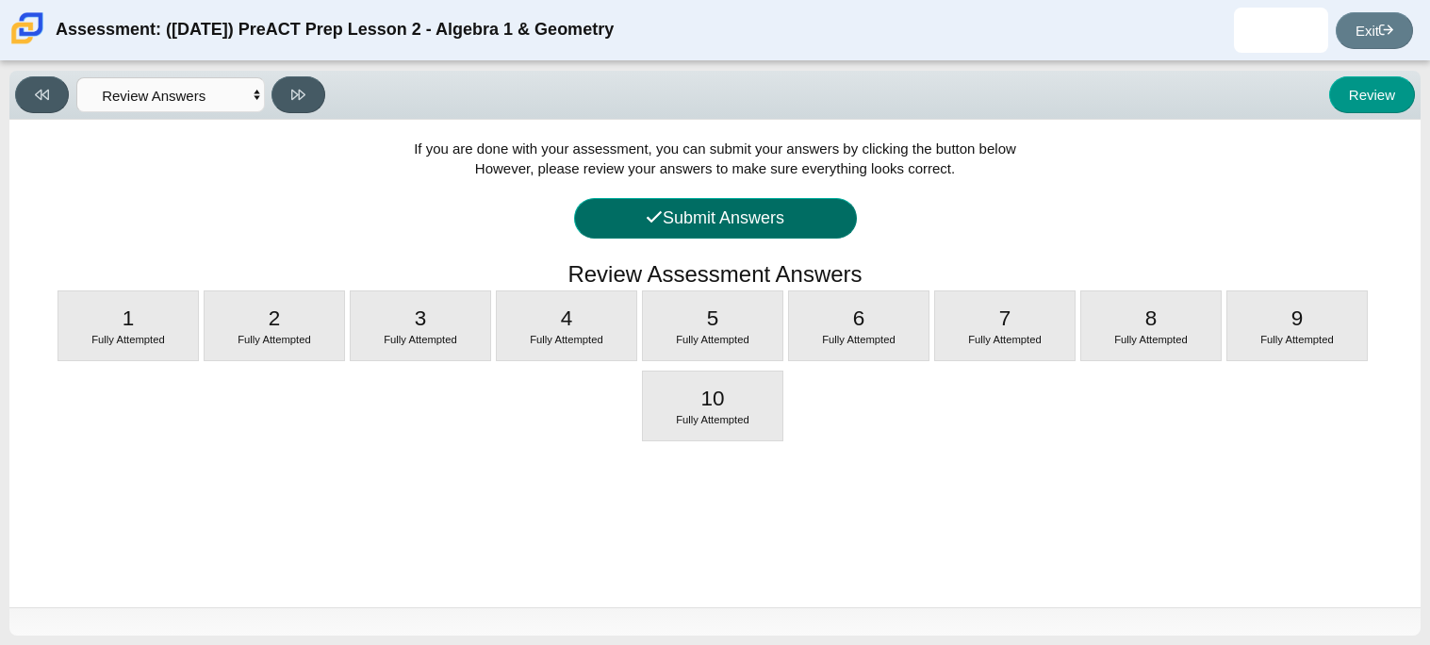
click at [763, 218] on button "Submit Answers" at bounding box center [715, 218] width 283 height 41
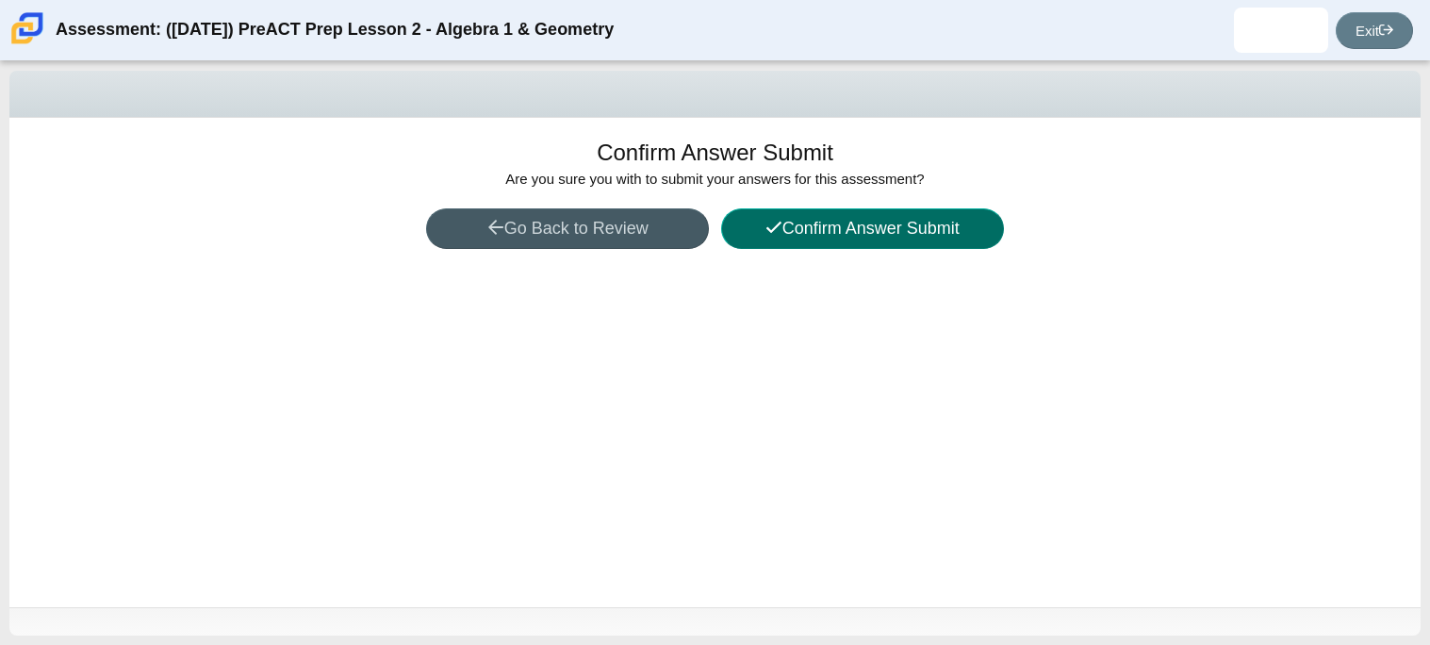
click at [770, 231] on icon at bounding box center [773, 227] width 17 height 17
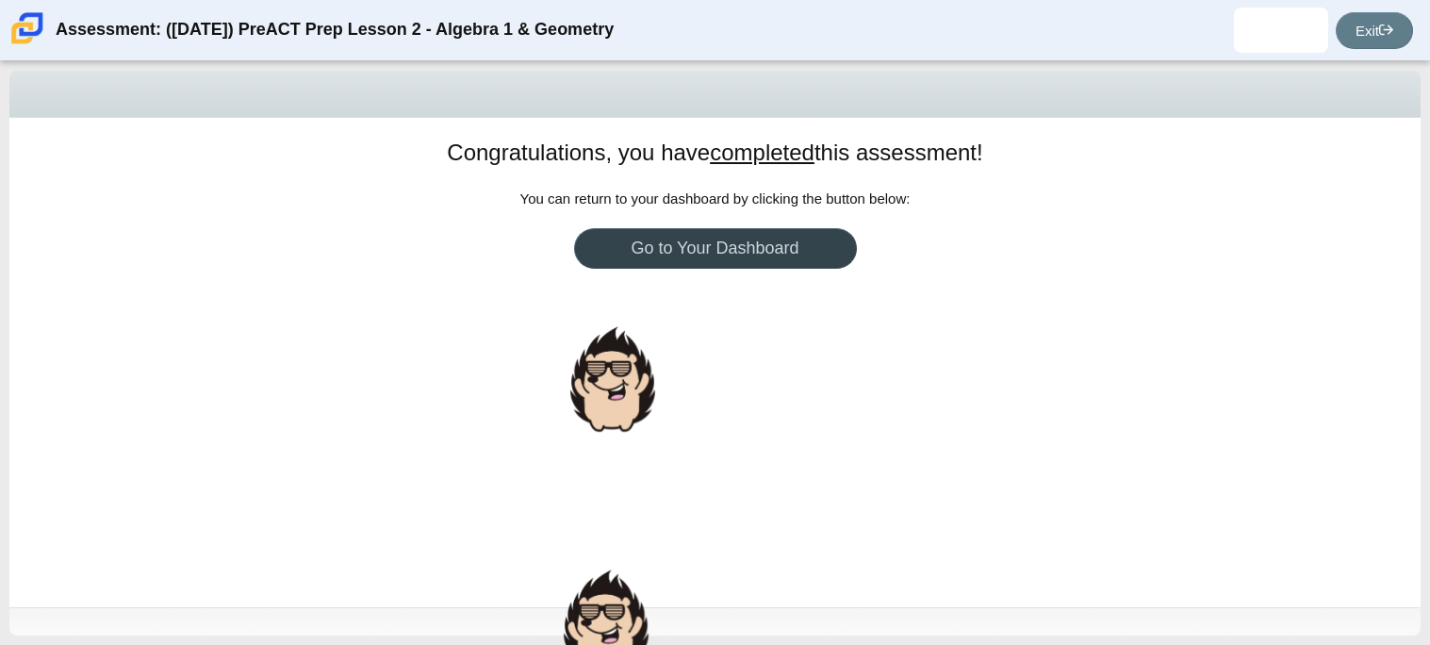
click at [779, 238] on link "Go to Your Dashboard" at bounding box center [715, 248] width 283 height 41
